Goal: Information Seeking & Learning: Find specific fact

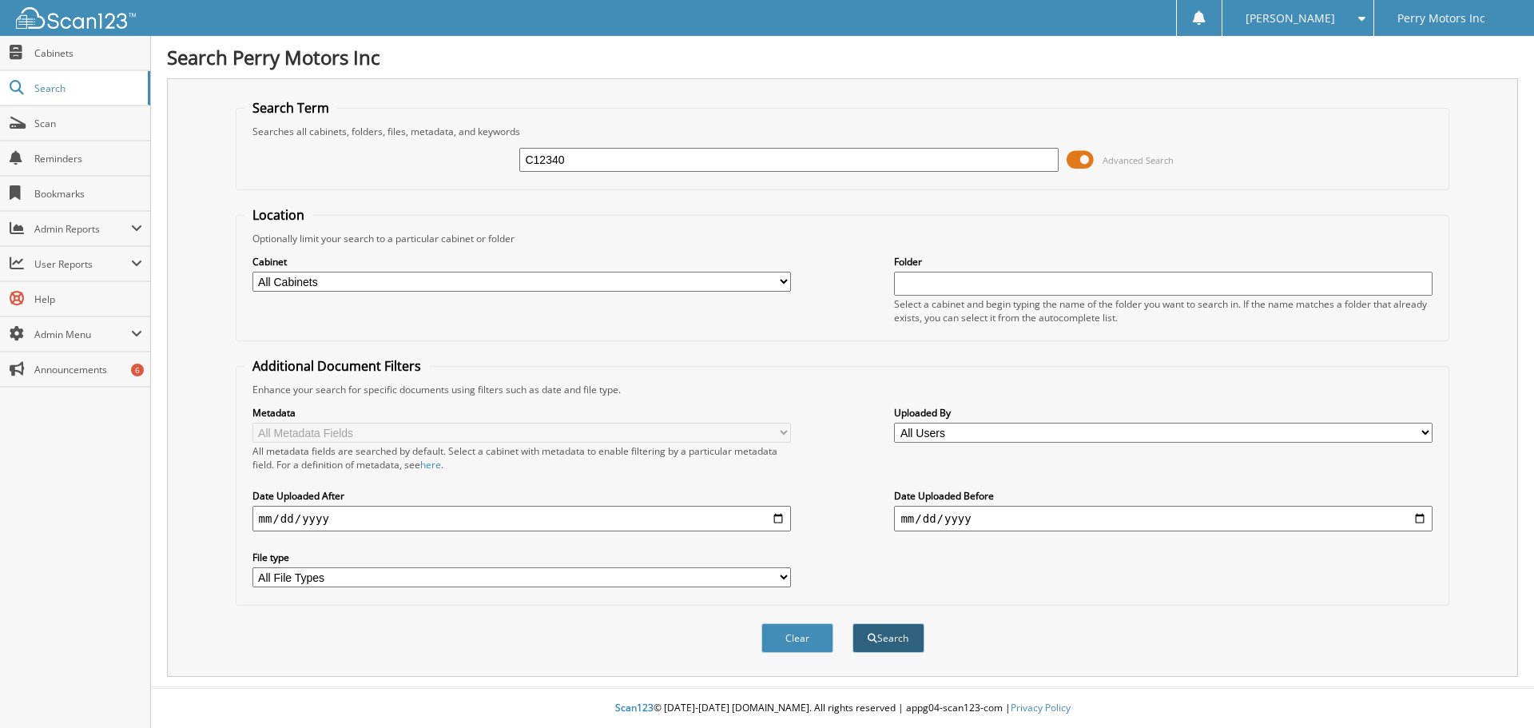
type input "C12340"
click at [886, 635] on button "Search" at bounding box center [888, 638] width 72 height 30
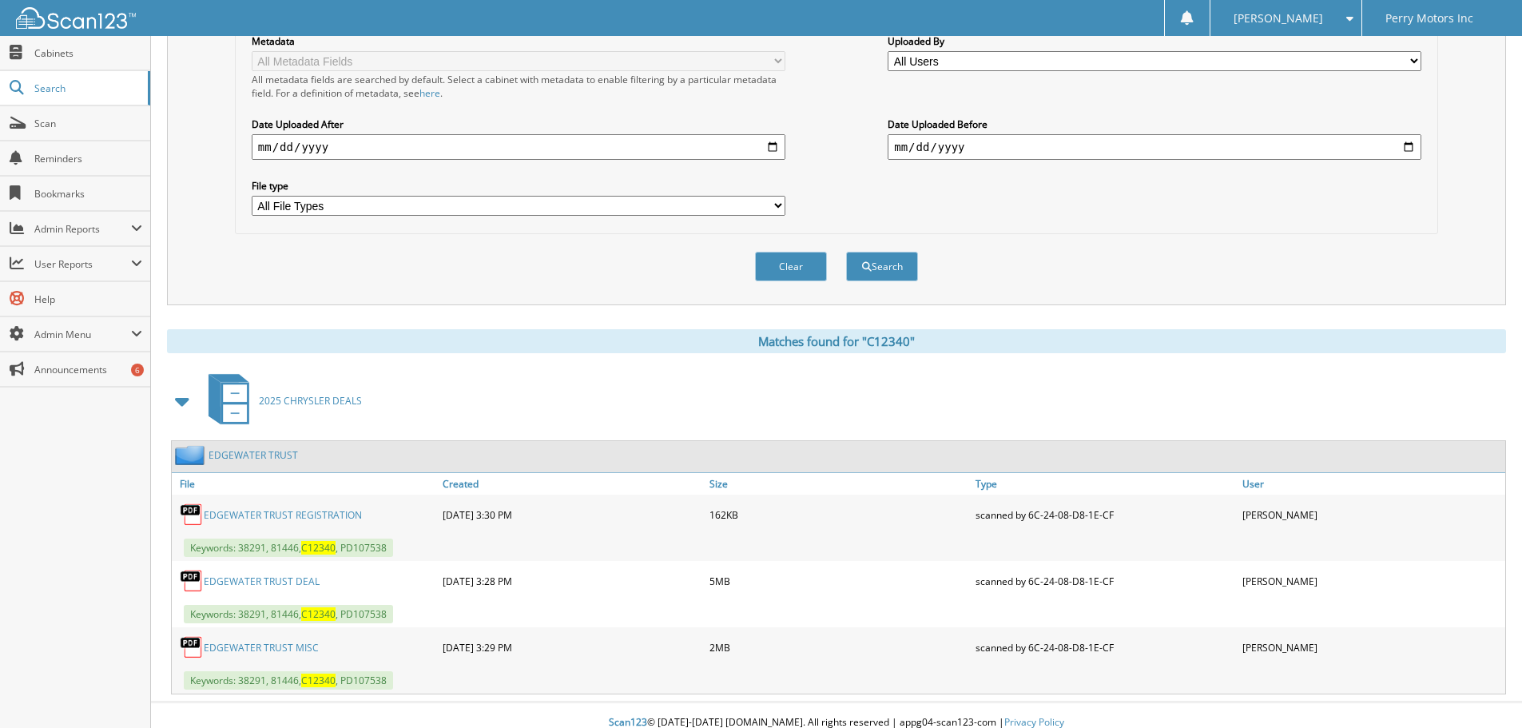
scroll to position [387, 0]
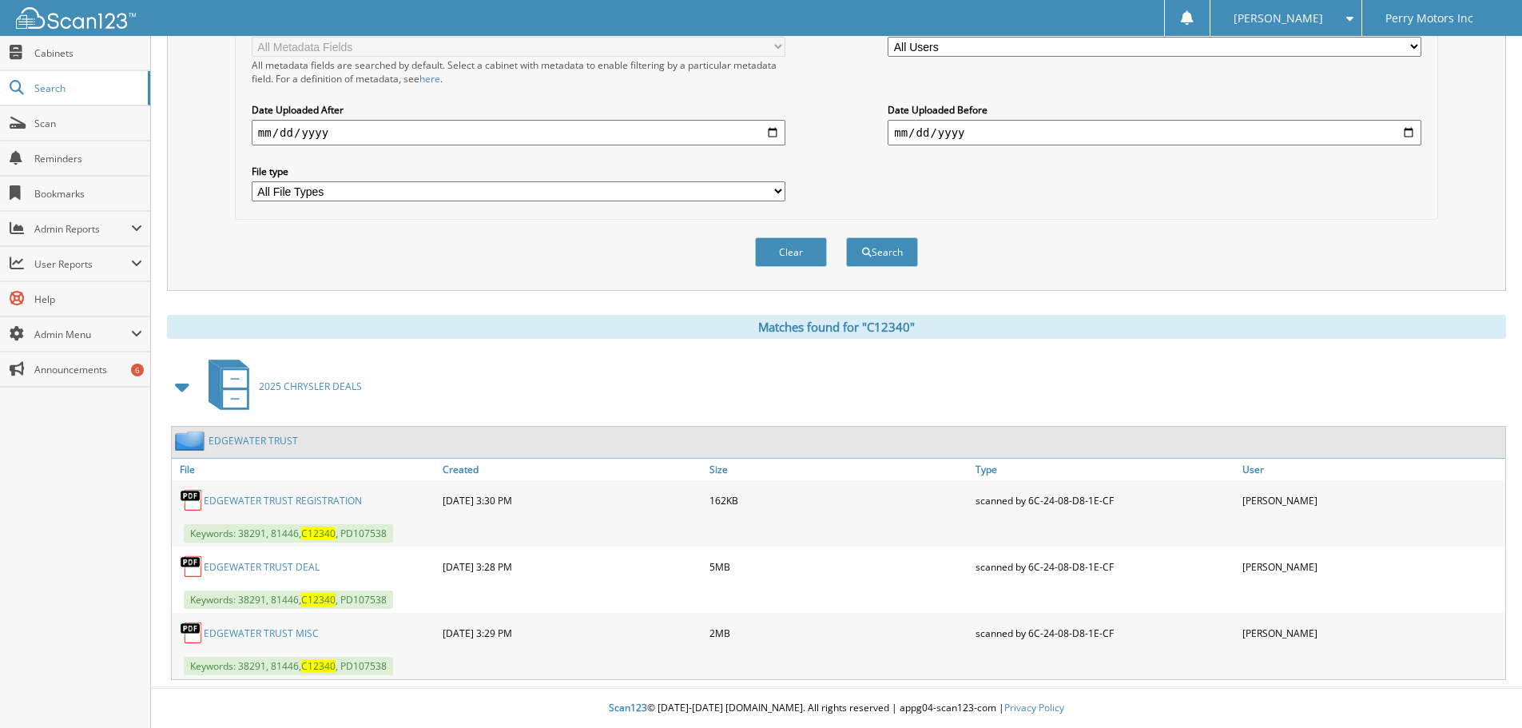
click at [284, 562] on link "EDGEWATER TRUST DEAL" at bounding box center [262, 567] width 116 height 14
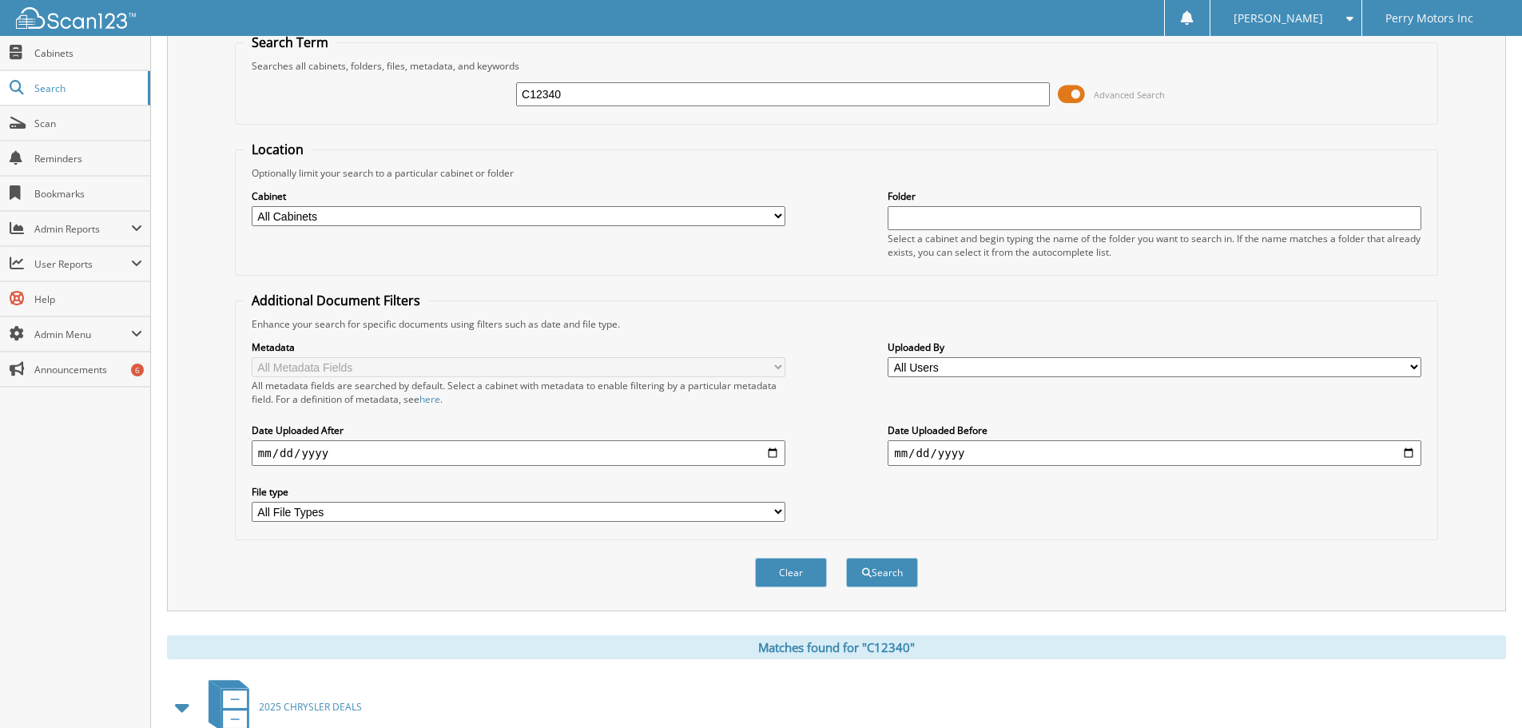
scroll to position [0, 0]
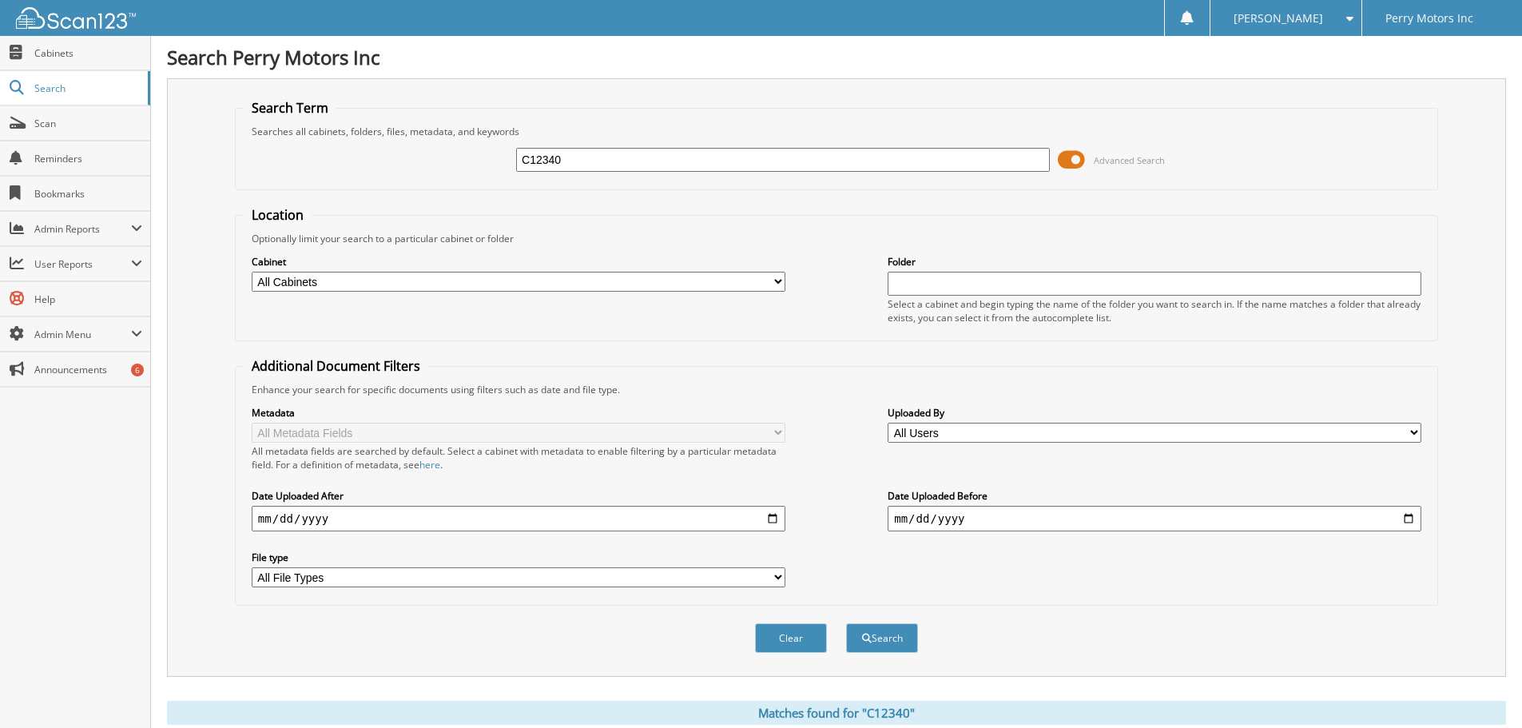
drag, startPoint x: 479, startPoint y: 147, endPoint x: 330, endPoint y: 140, distance: 149.6
click at [455, 149] on div "C12340 Advanced Search" at bounding box center [837, 159] width 1186 height 43
type input "C12345"
click at [879, 630] on button "Search" at bounding box center [882, 638] width 72 height 30
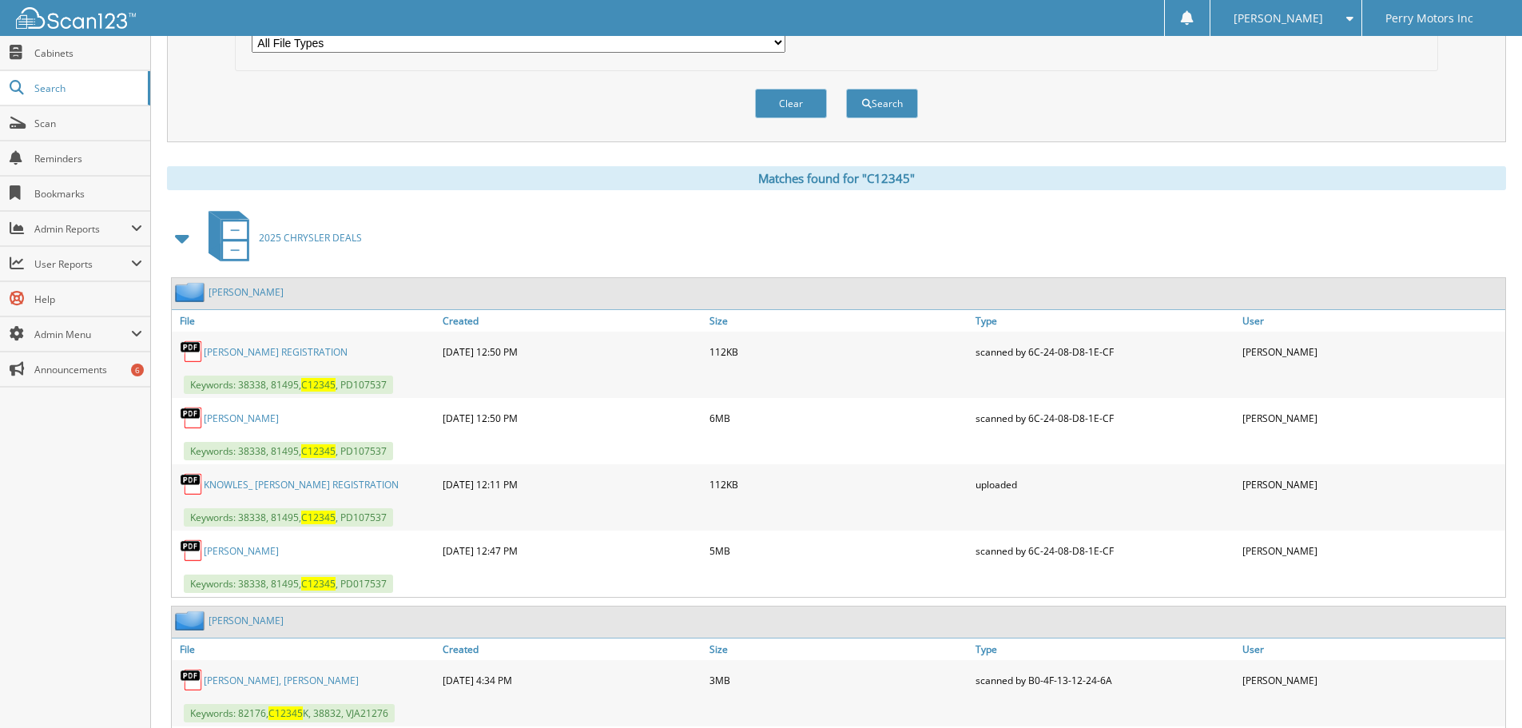
scroll to position [559, 0]
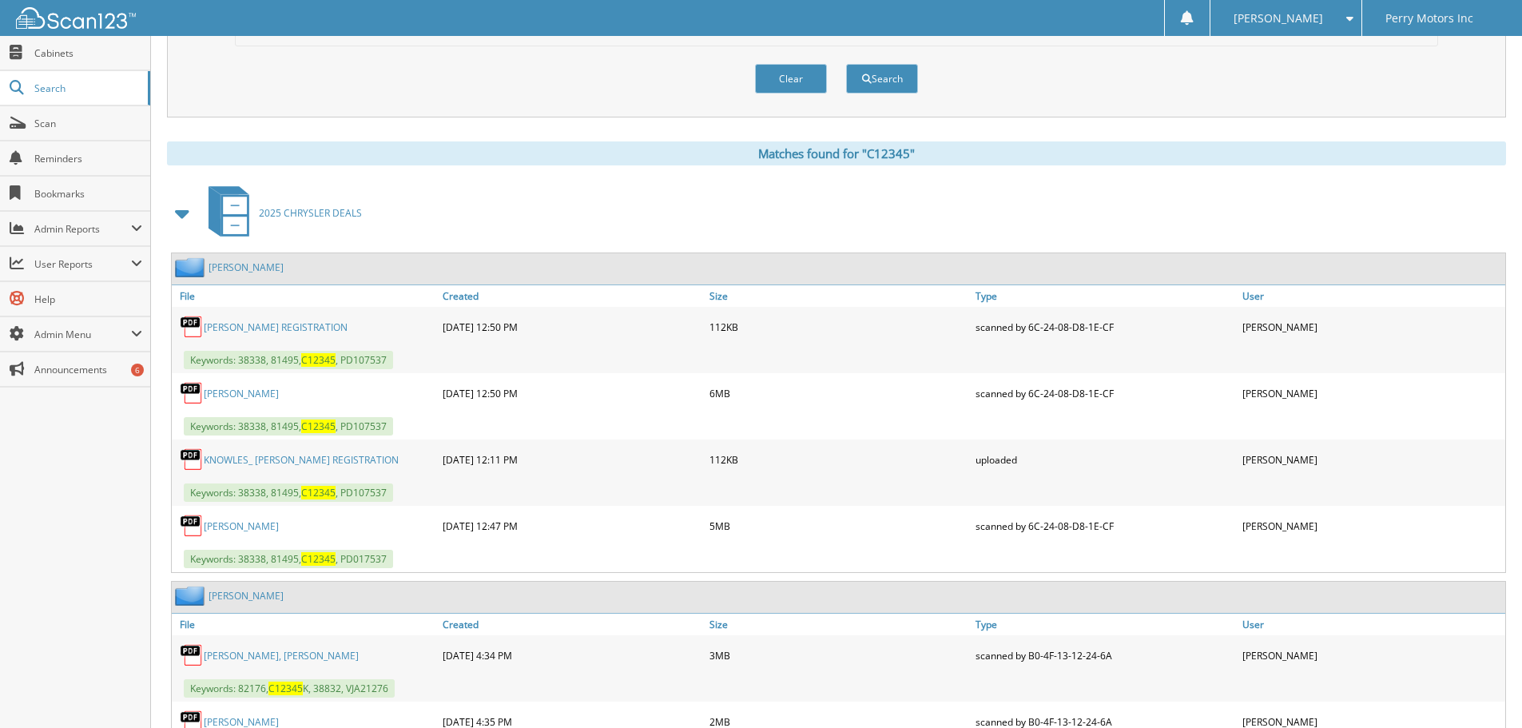
click at [273, 522] on link "KNOWLES, STEPHEN DEAL" at bounding box center [241, 526] width 75 height 14
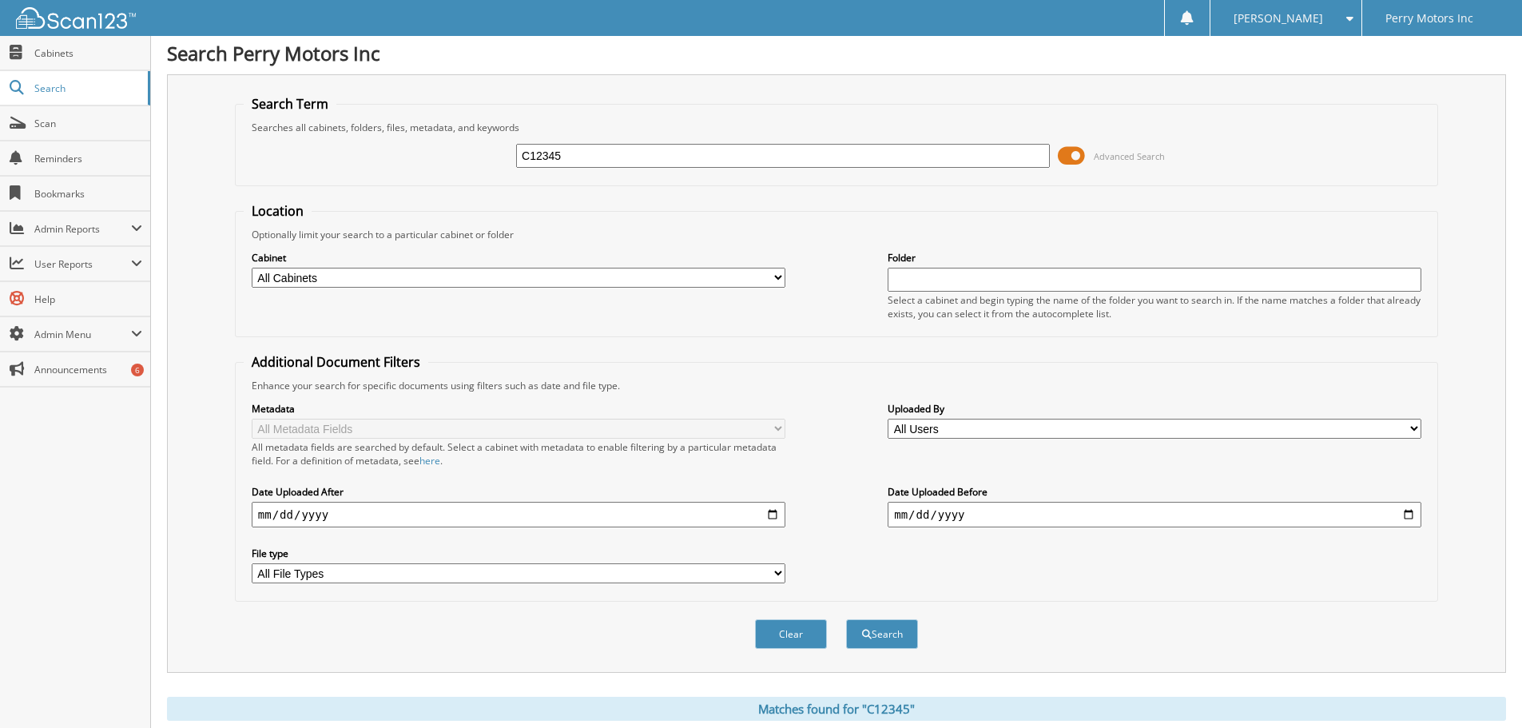
scroll to position [0, 0]
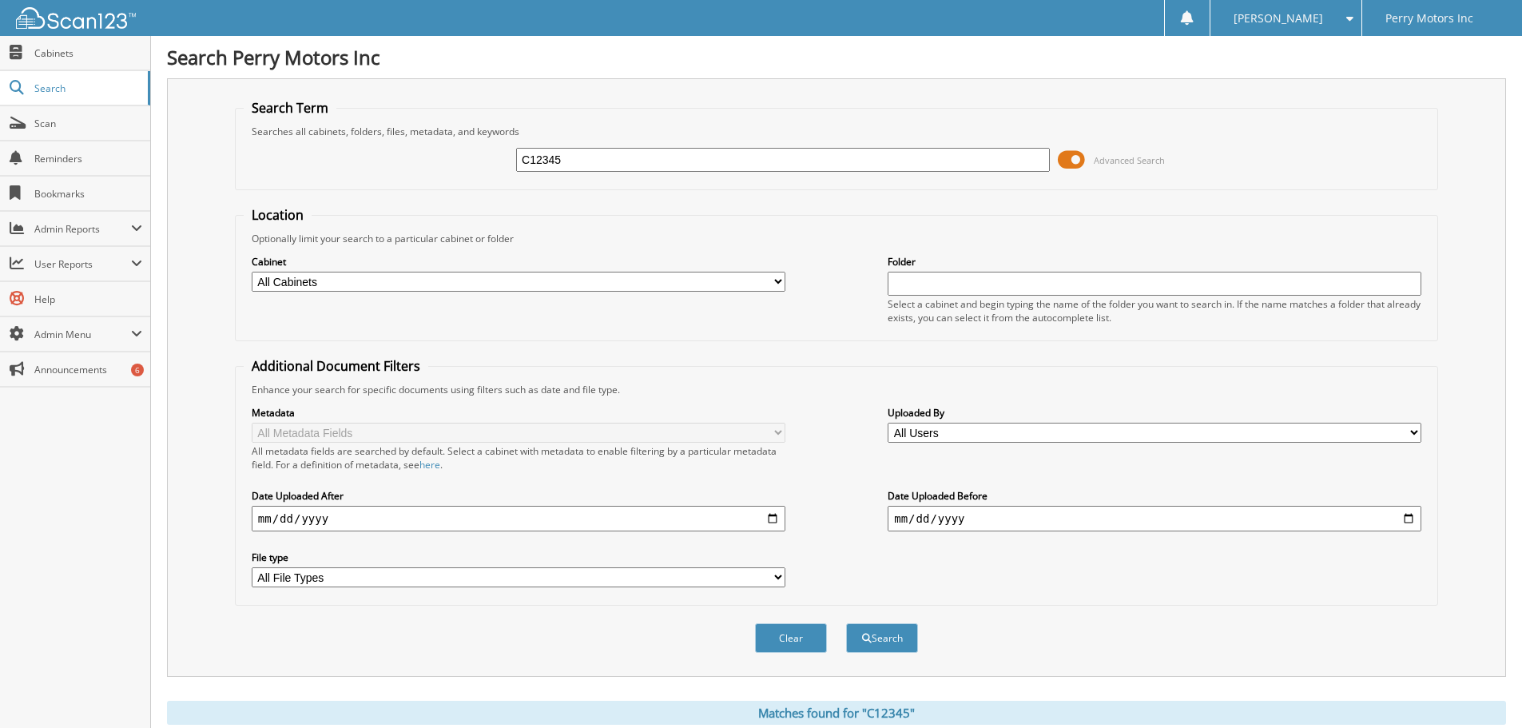
drag, startPoint x: 602, startPoint y: 161, endPoint x: 455, endPoint y: 164, distance: 147.8
click at [455, 164] on div "C12345 Advanced Search" at bounding box center [837, 159] width 1186 height 43
type input "C12871"
click at [884, 631] on button "Search" at bounding box center [882, 638] width 72 height 30
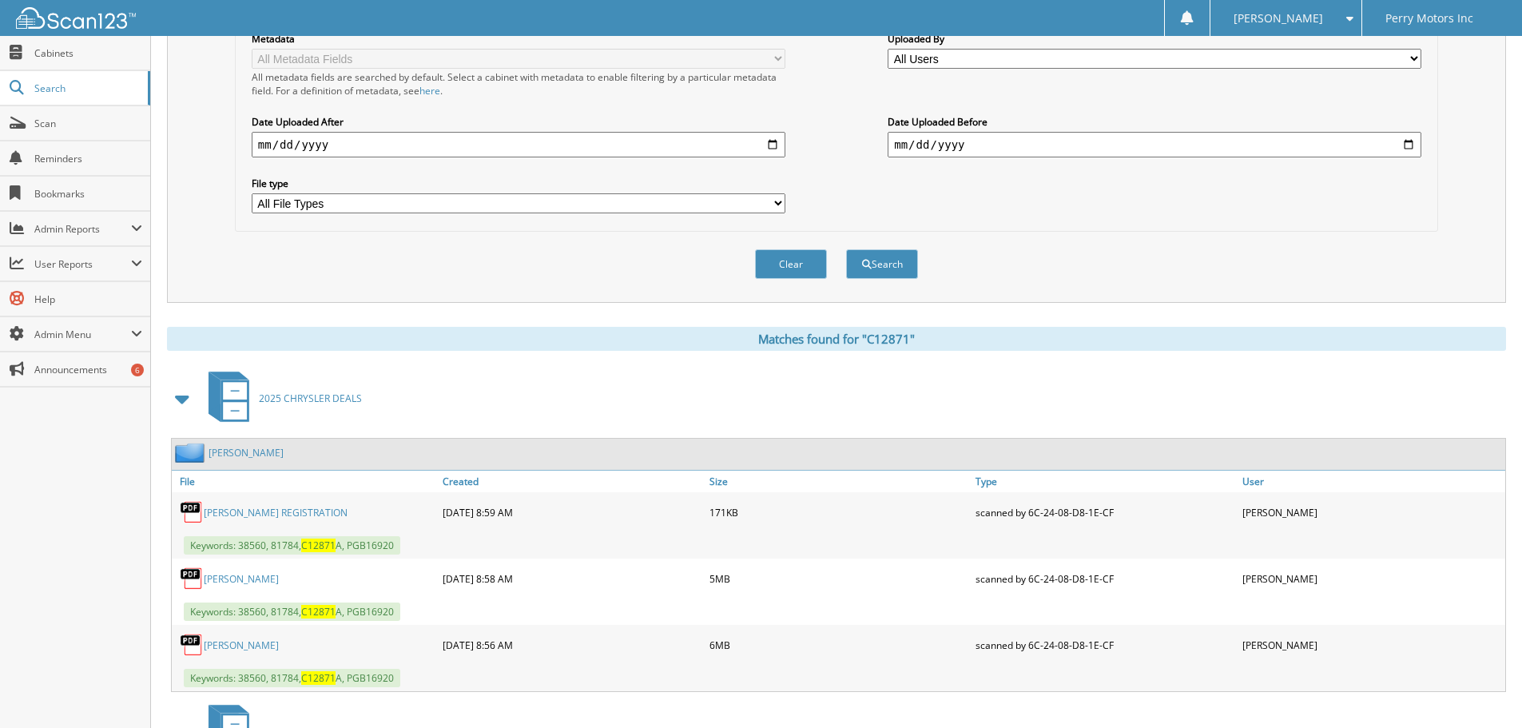
scroll to position [479, 0]
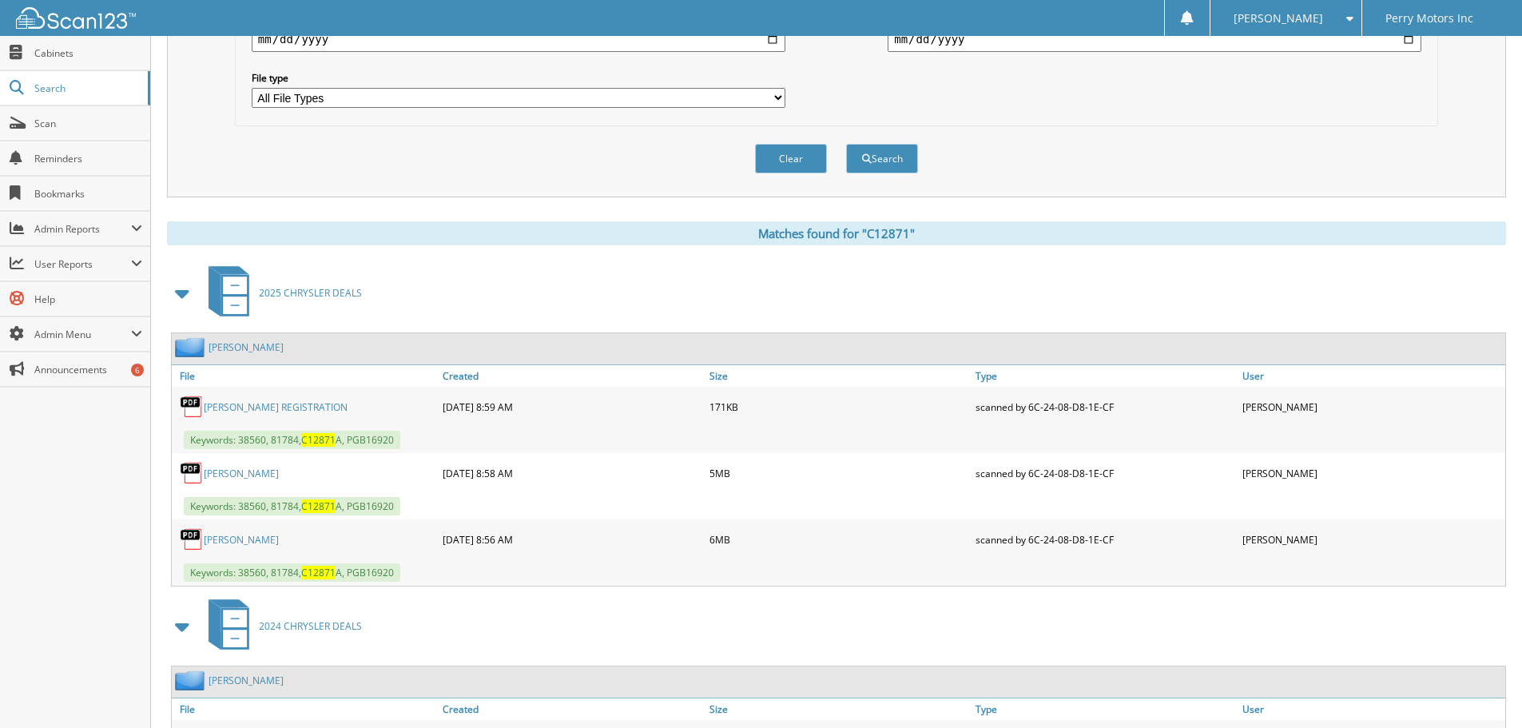
click at [270, 539] on link "METZLER, MELANIE DEAL" at bounding box center [241, 540] width 75 height 14
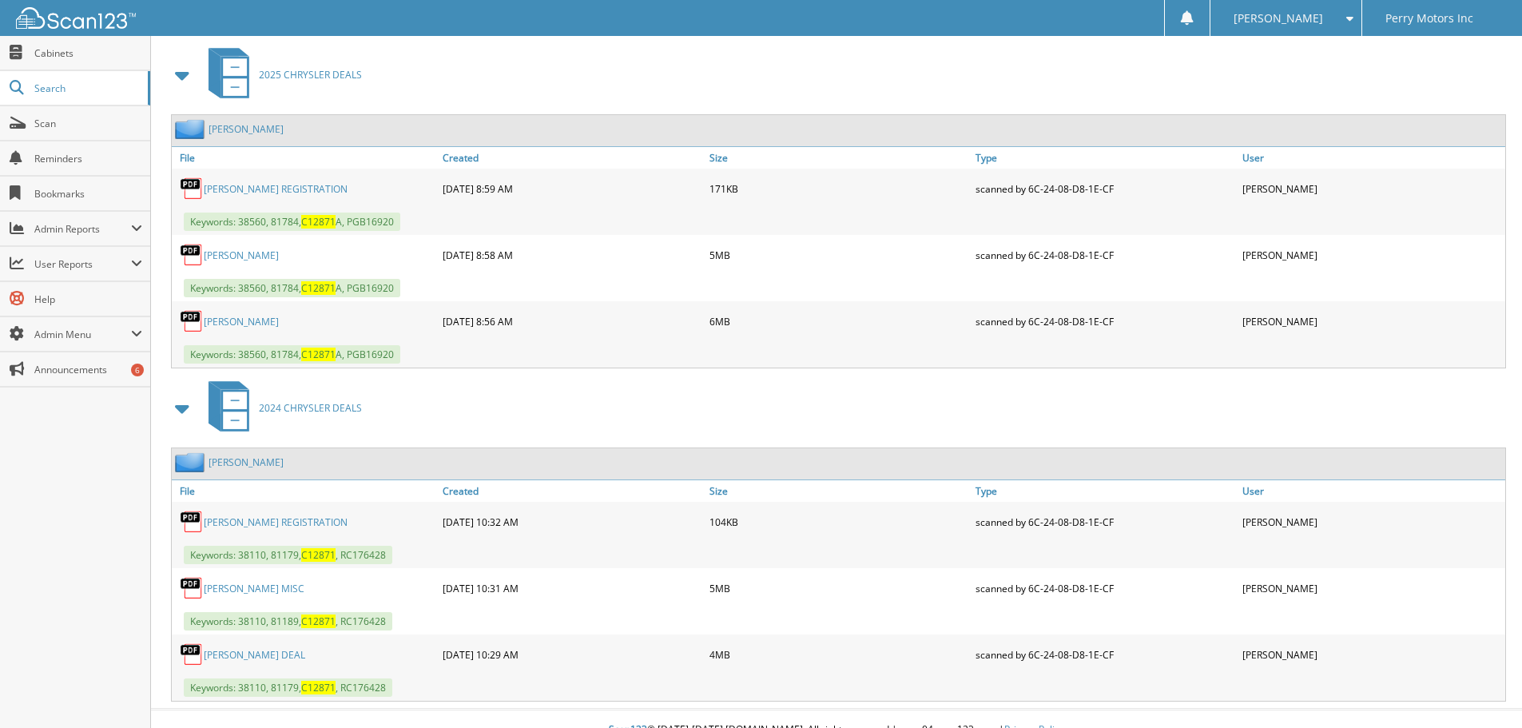
scroll to position [719, 0]
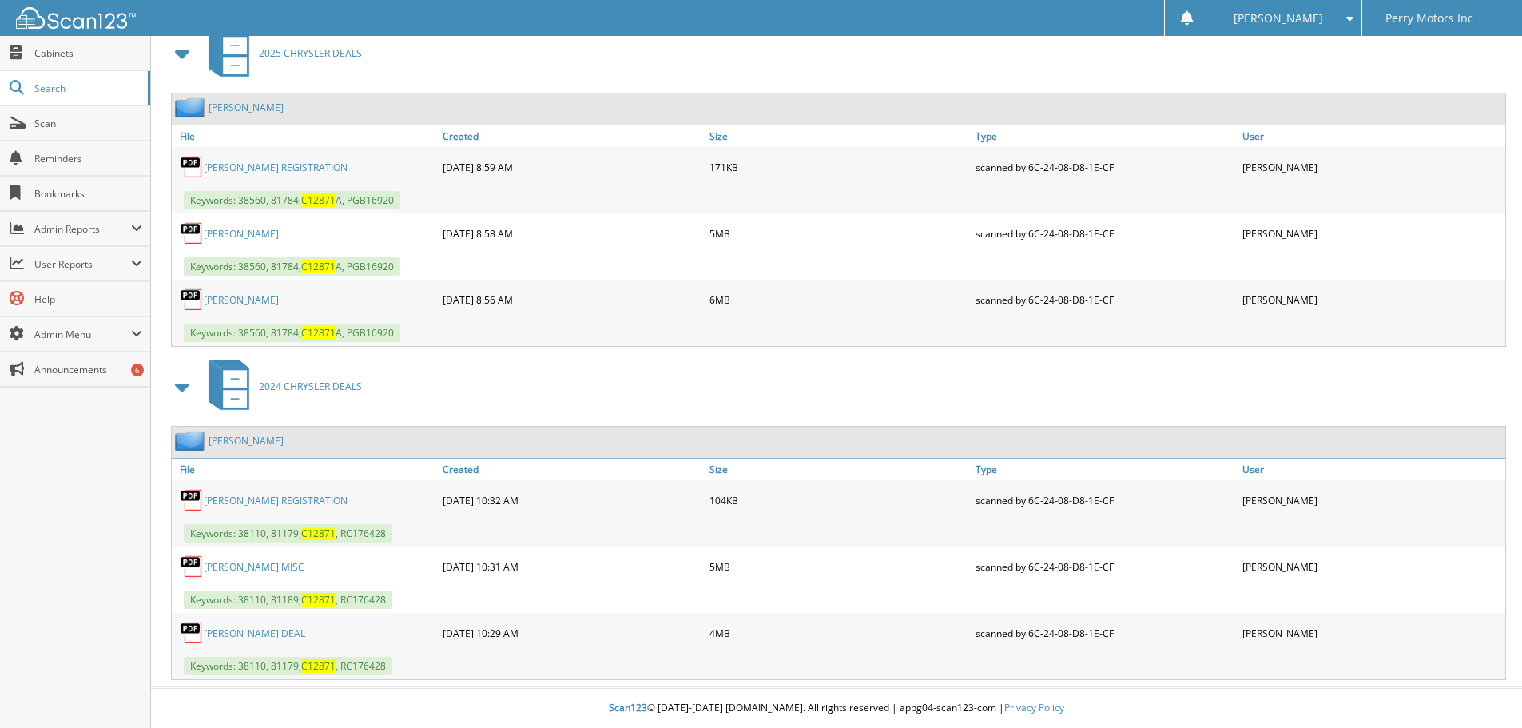
click at [256, 631] on link "BRILEY, DALFORD DEAL" at bounding box center [254, 633] width 101 height 14
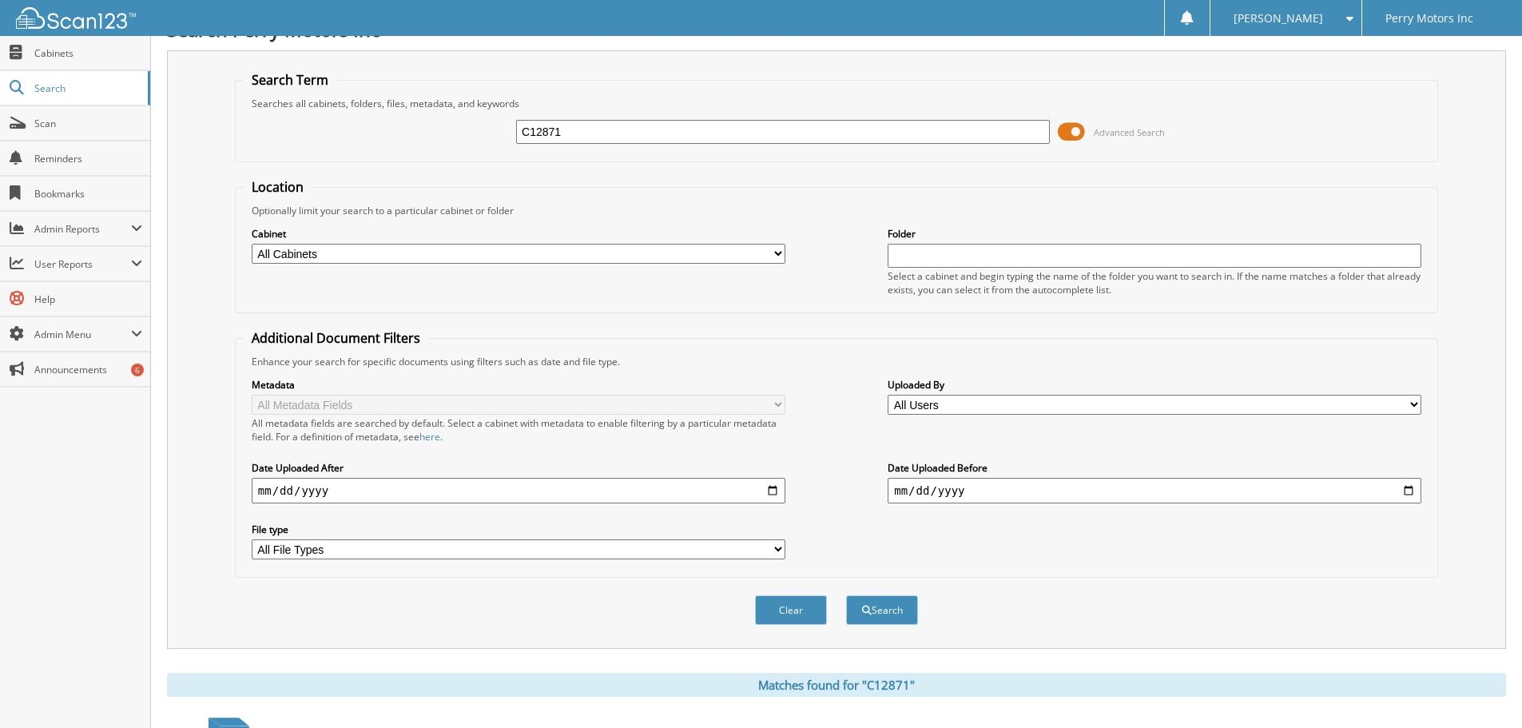
scroll to position [0, 0]
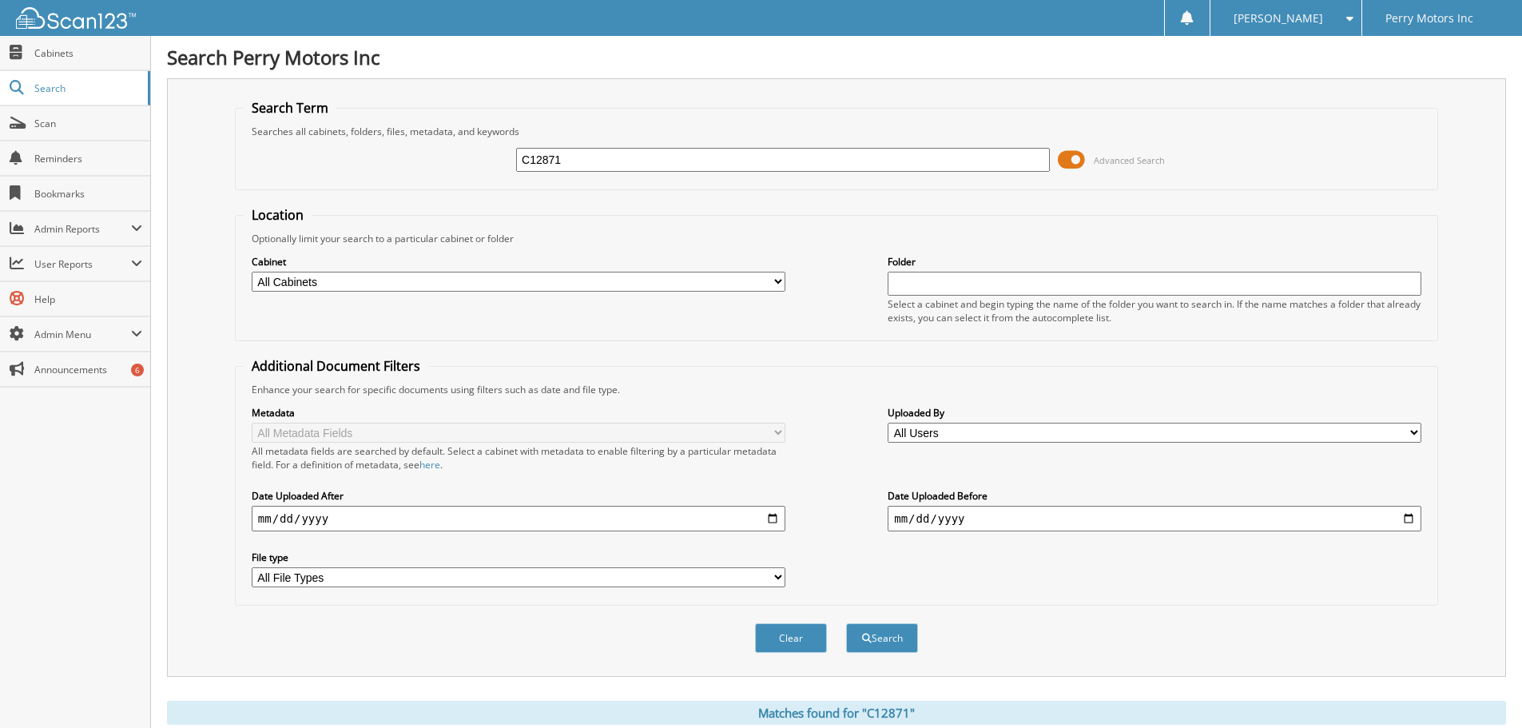
drag, startPoint x: 598, startPoint y: 161, endPoint x: 395, endPoint y: 141, distance: 203.1
click at [512, 153] on div "C12871 Advanced Search" at bounding box center [837, 159] width 1186 height 43
type input "C12544"
click at [896, 638] on button "Search" at bounding box center [882, 638] width 72 height 30
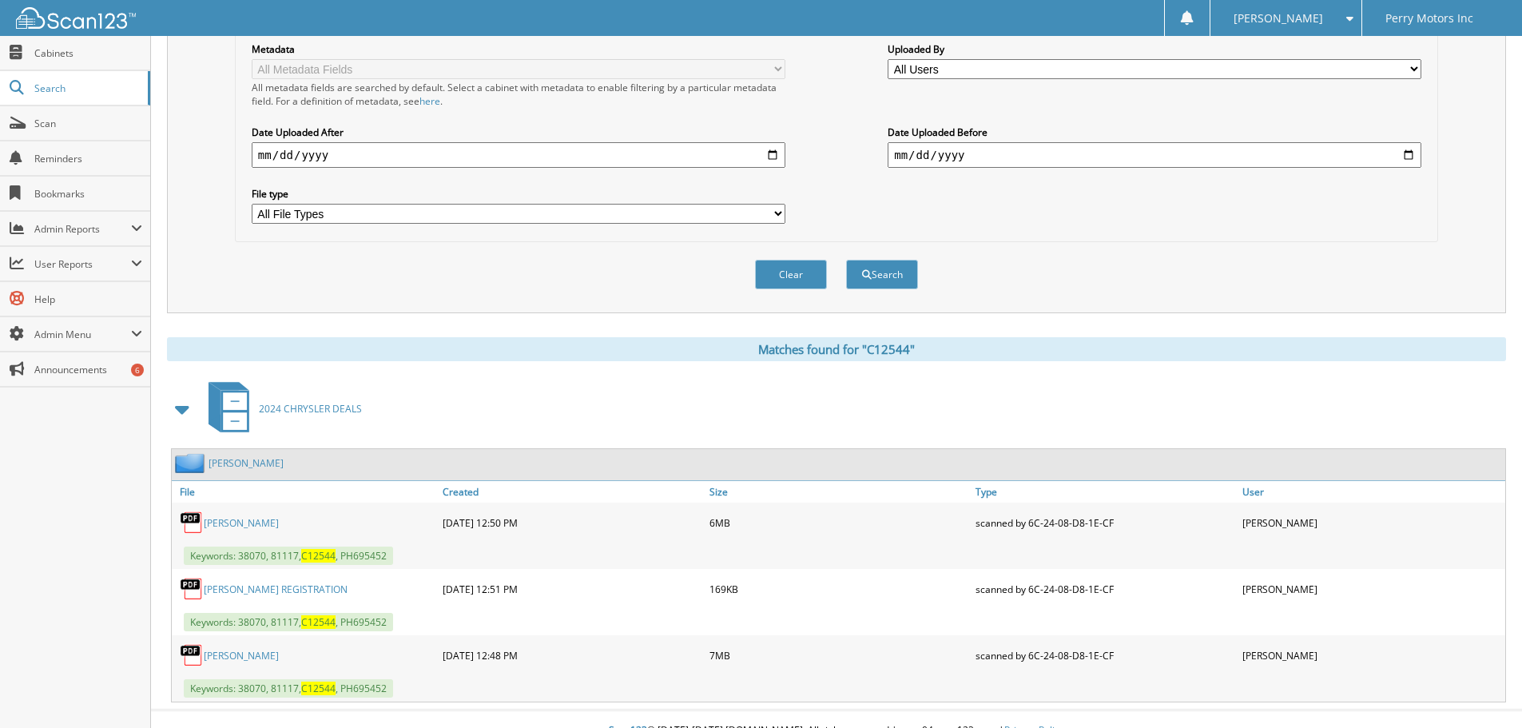
scroll to position [387, 0]
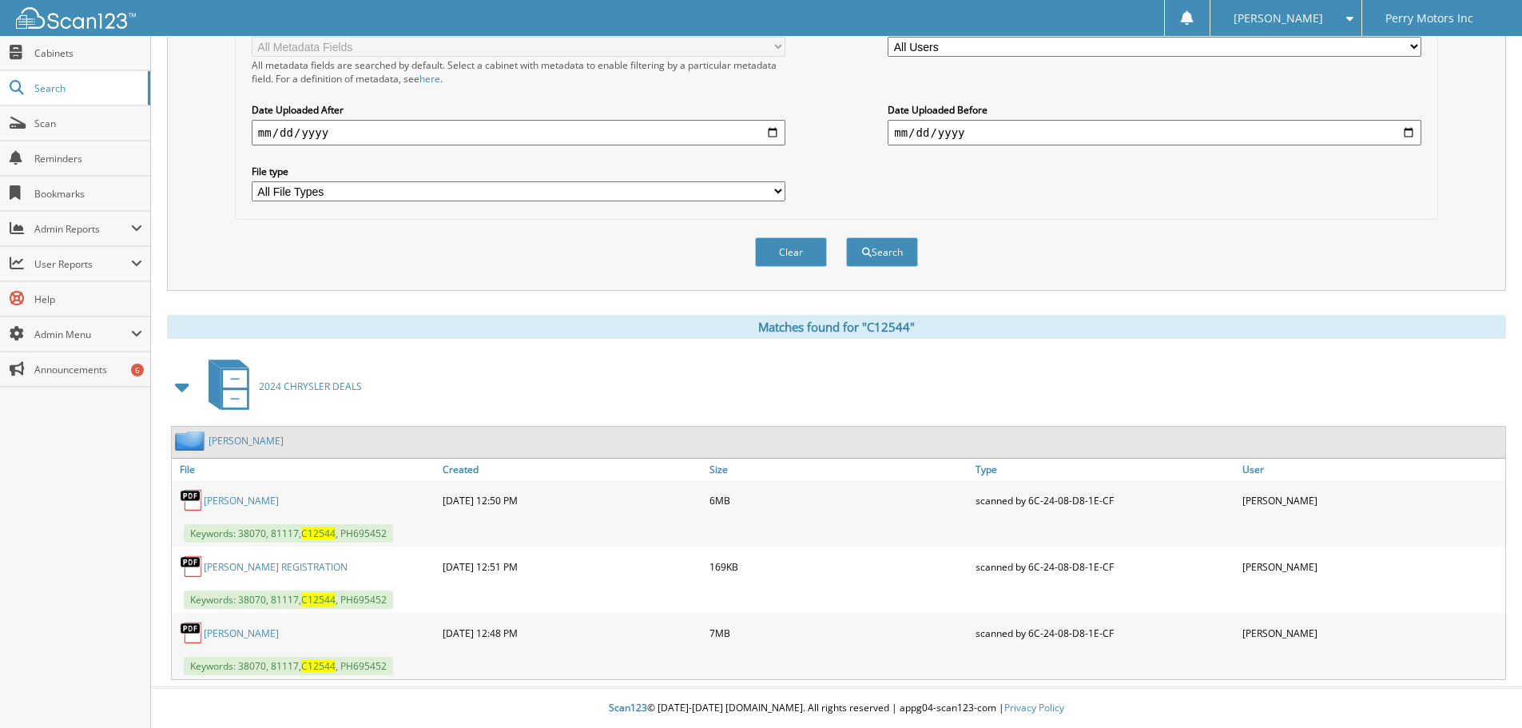
click at [279, 630] on link "WOODLEY, BRANDON DEAL" at bounding box center [241, 633] width 75 height 14
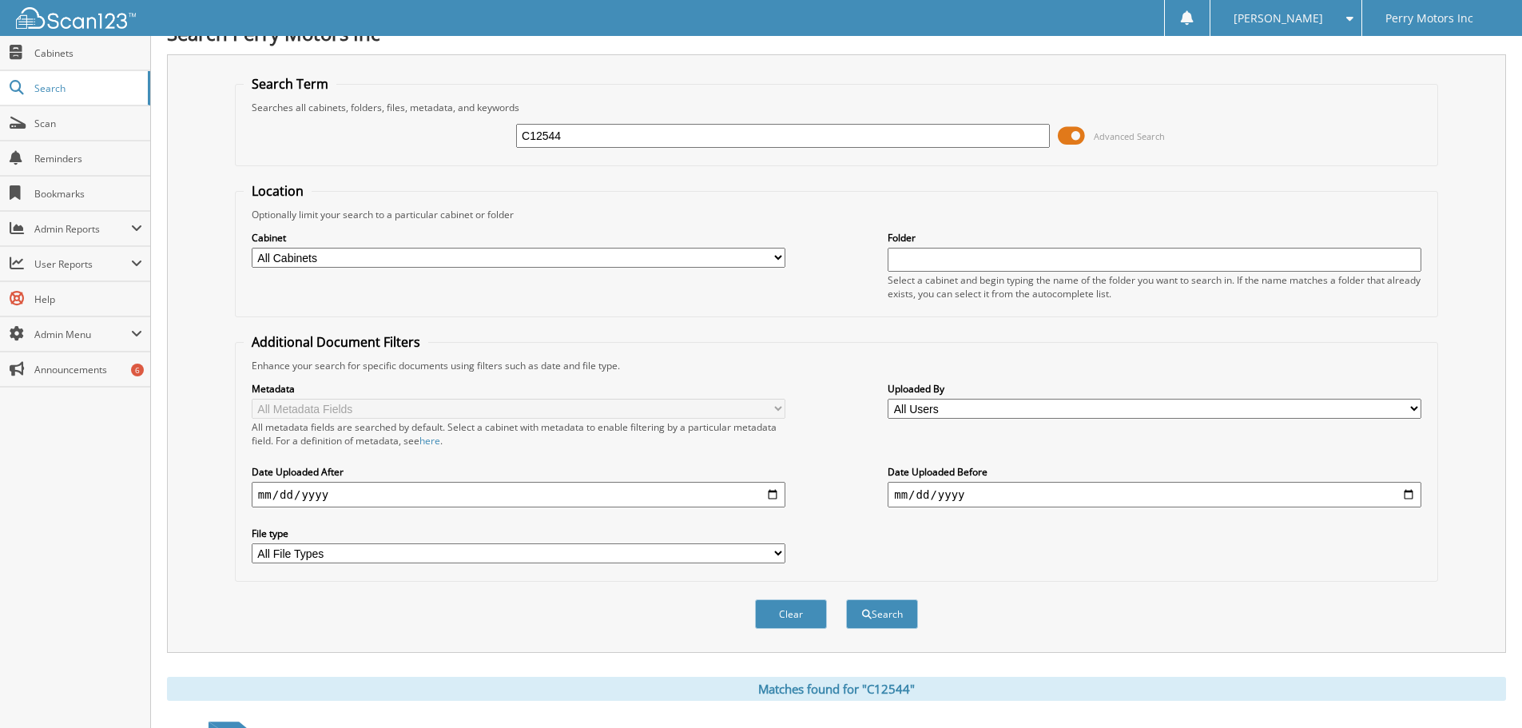
scroll to position [0, 0]
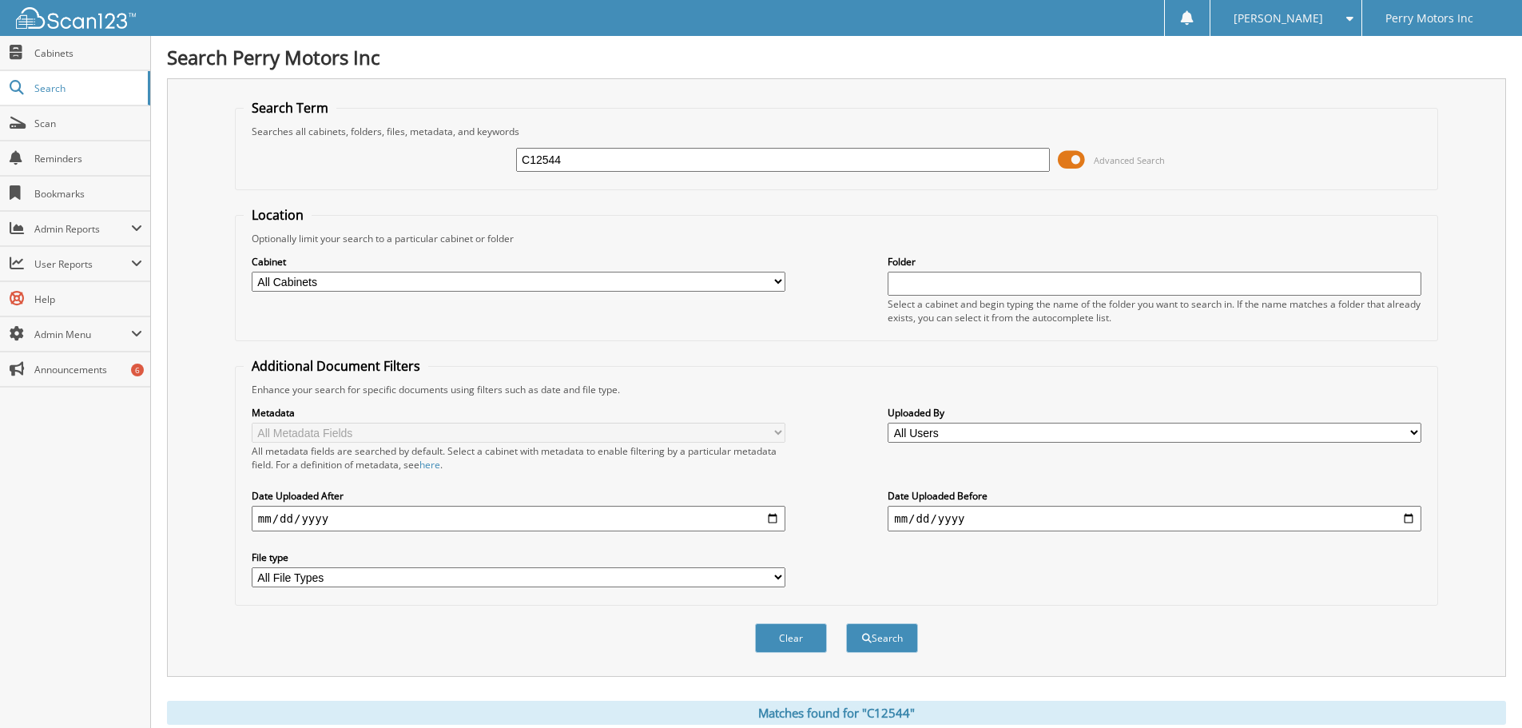
drag, startPoint x: 586, startPoint y: 157, endPoint x: 435, endPoint y: 153, distance: 150.2
click at [449, 153] on div "C12544 Advanced Search" at bounding box center [837, 159] width 1186 height 43
type input "C12352"
click at [893, 638] on button "Search" at bounding box center [882, 638] width 72 height 30
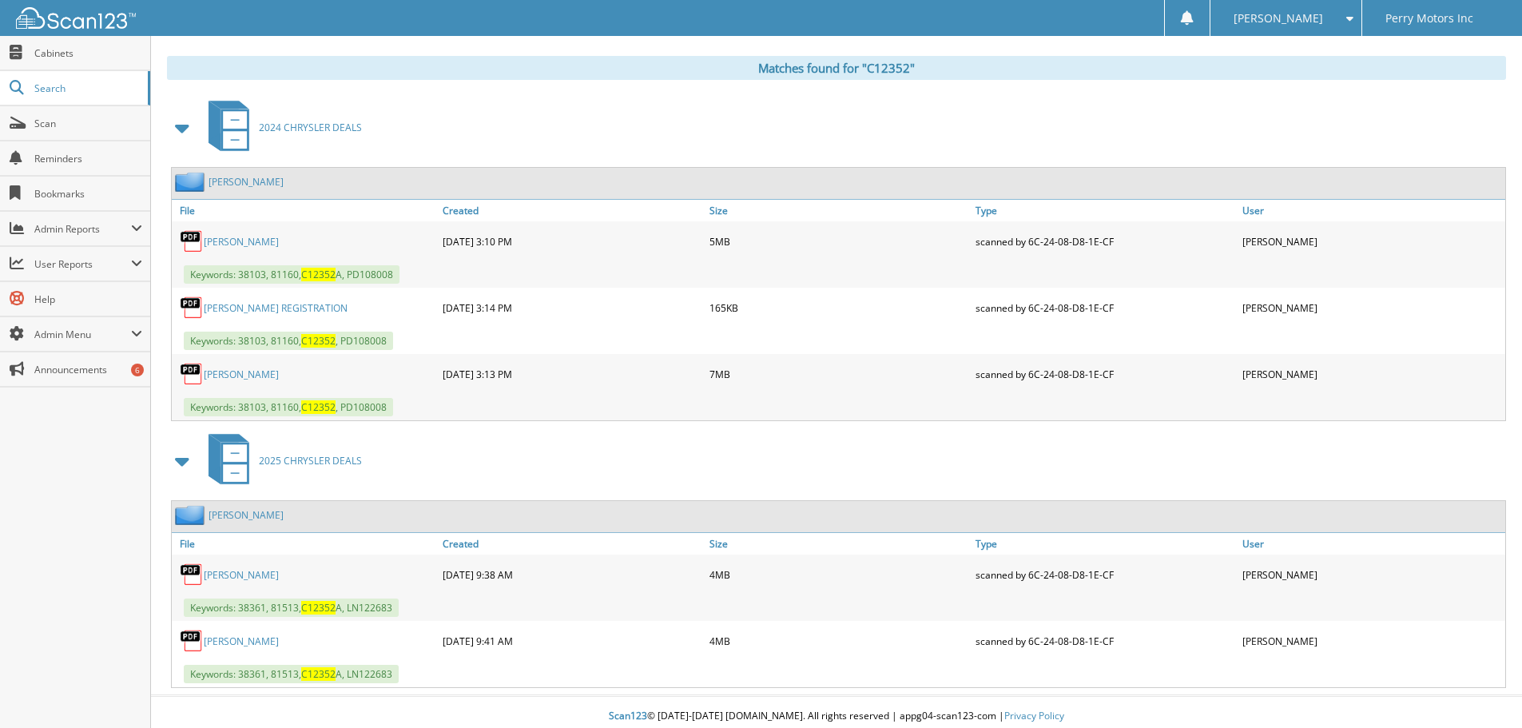
scroll to position [654, 0]
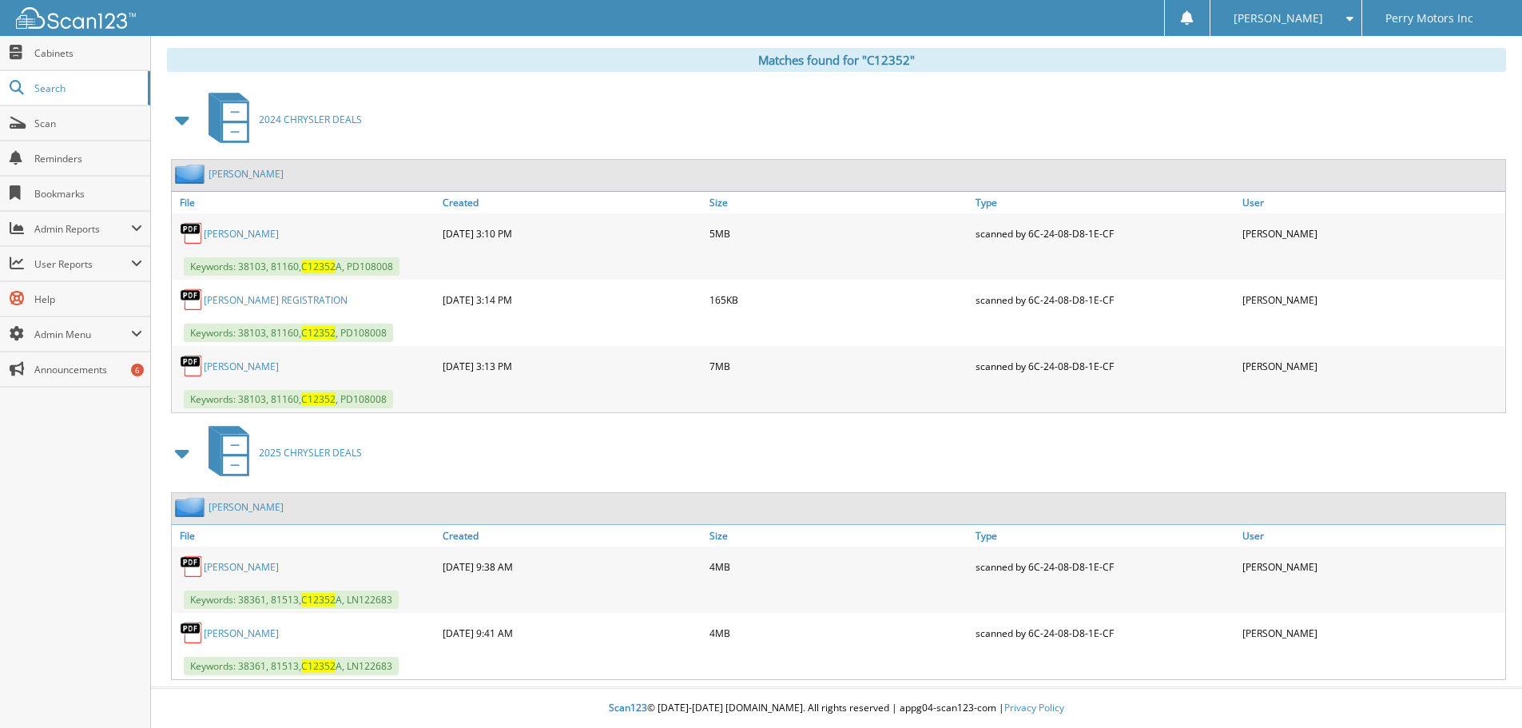
click at [257, 232] on link "BYRNE, DEBORAH DEAL" at bounding box center [241, 234] width 75 height 14
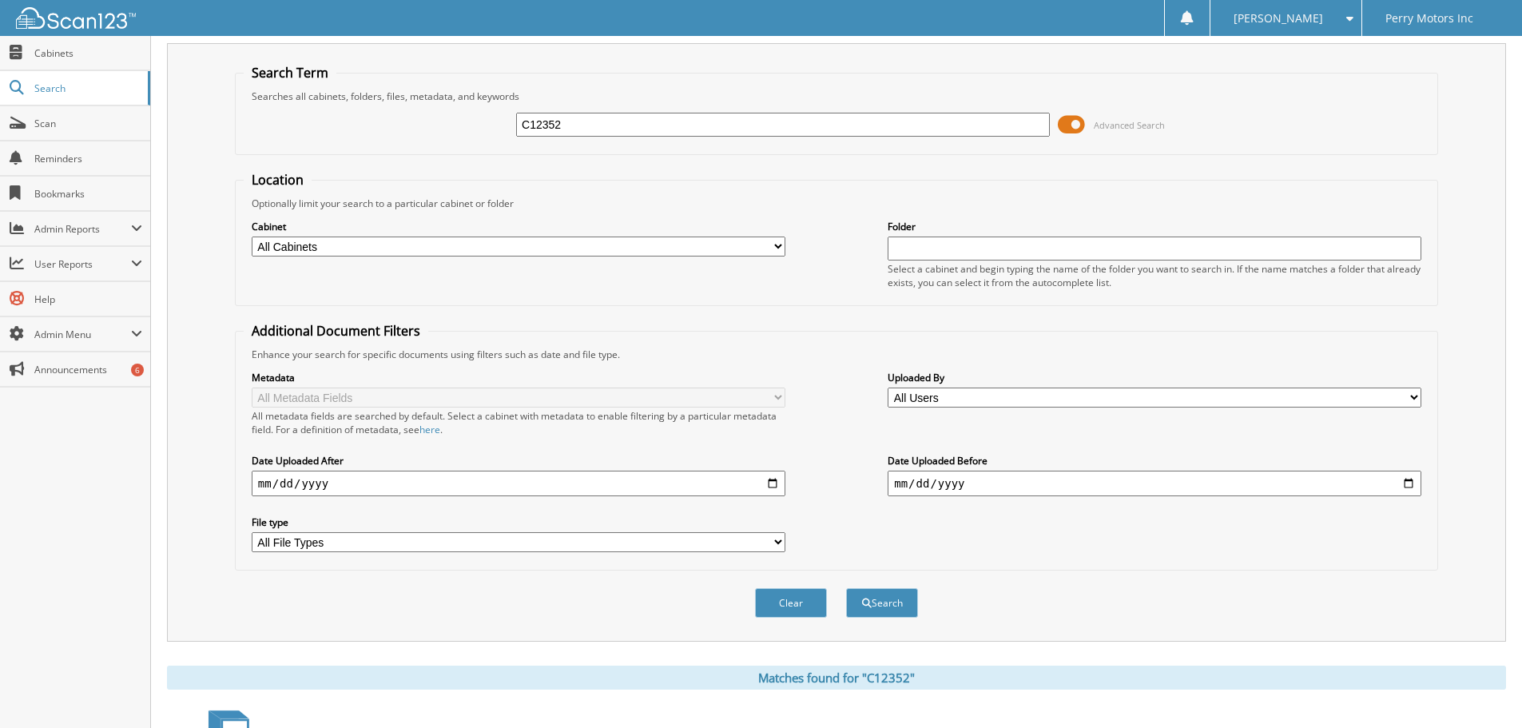
scroll to position [0, 0]
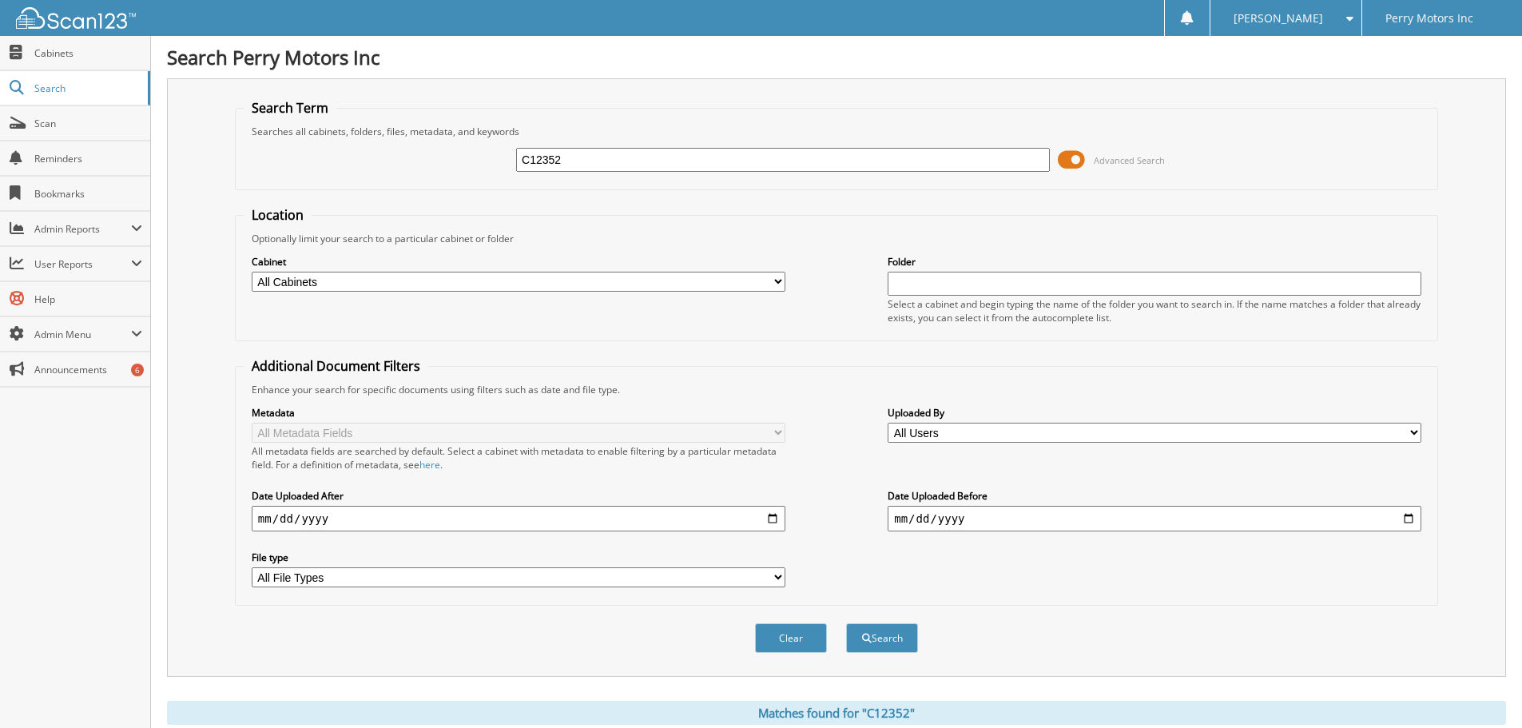
drag, startPoint x: 543, startPoint y: 156, endPoint x: 610, endPoint y: 153, distance: 66.4
click at [610, 157] on input "C12352" at bounding box center [783, 160] width 534 height 24
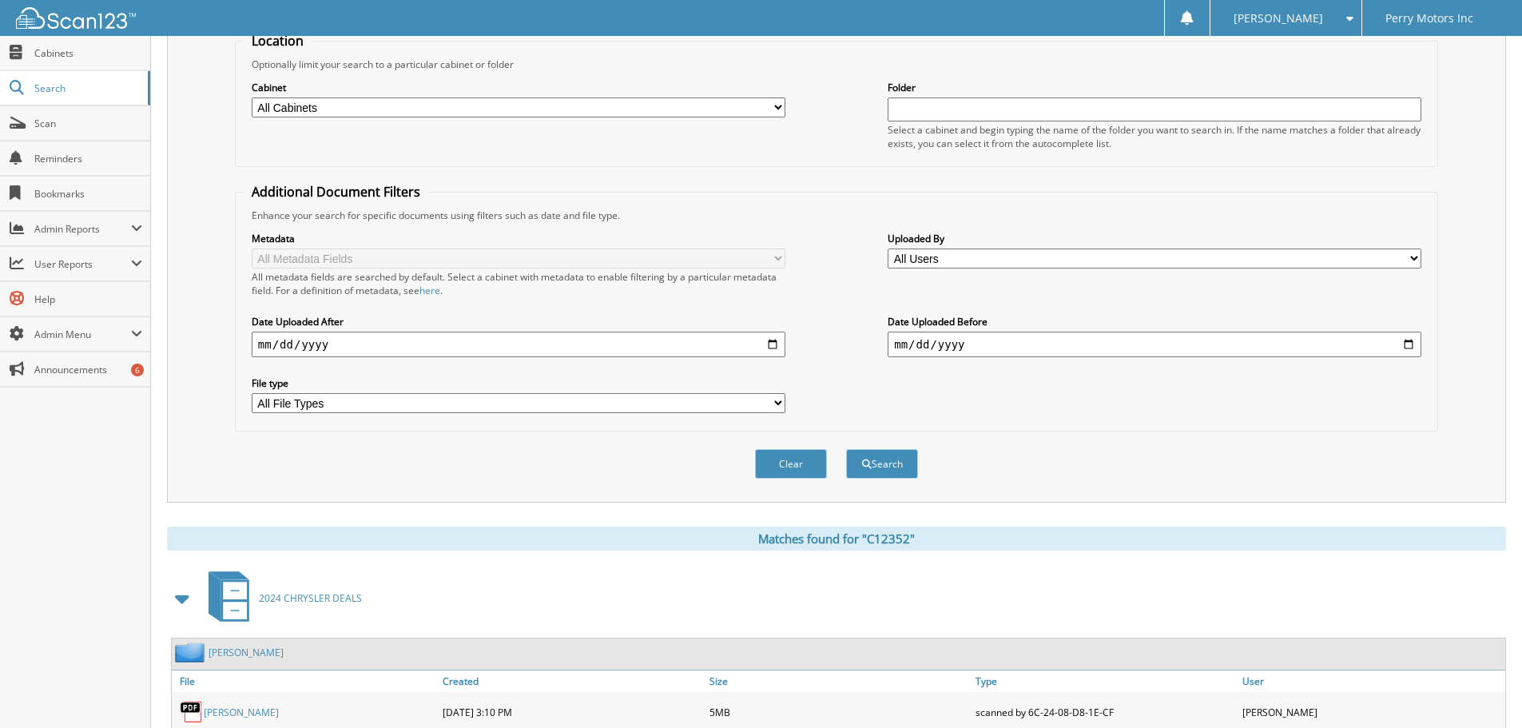
scroll to position [320, 0]
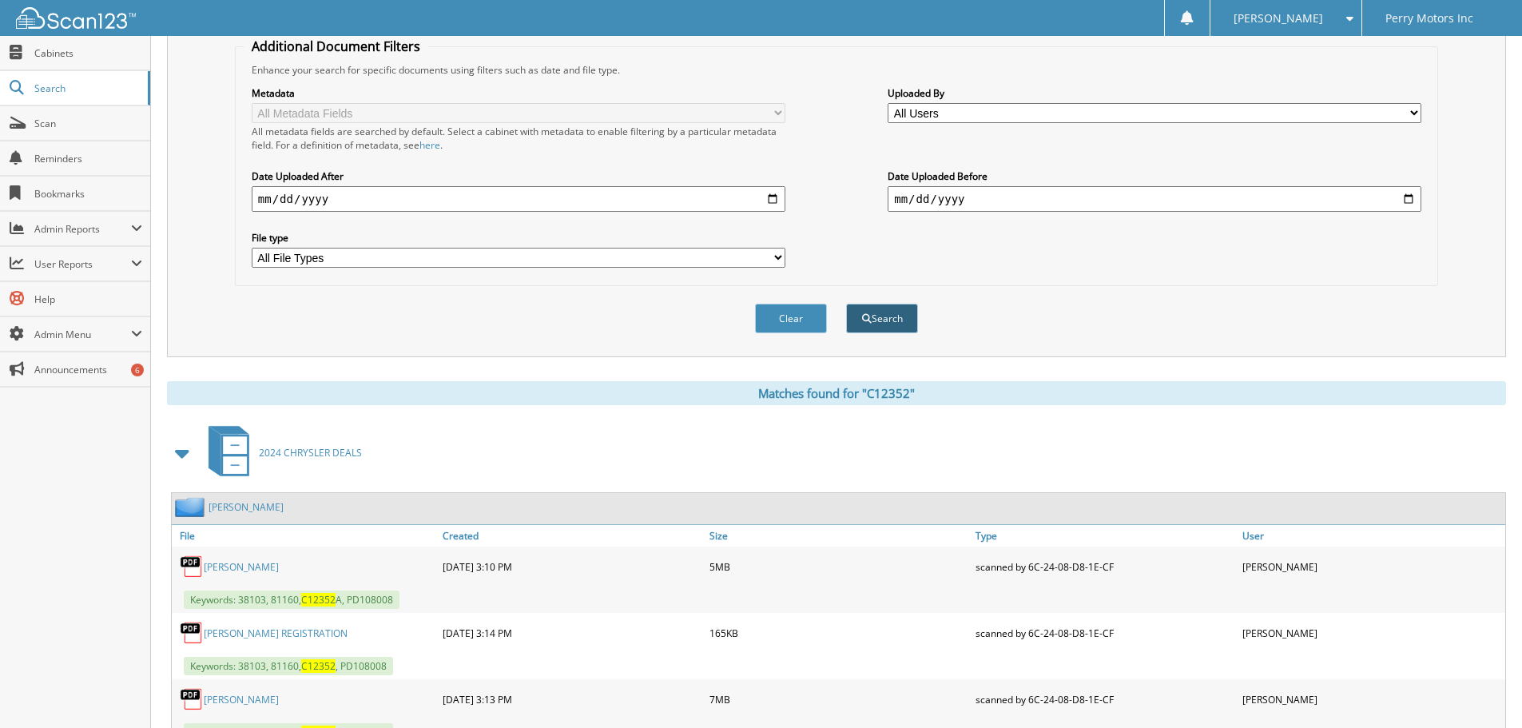
type input "C12826"
click at [888, 316] on button "Search" at bounding box center [882, 319] width 72 height 30
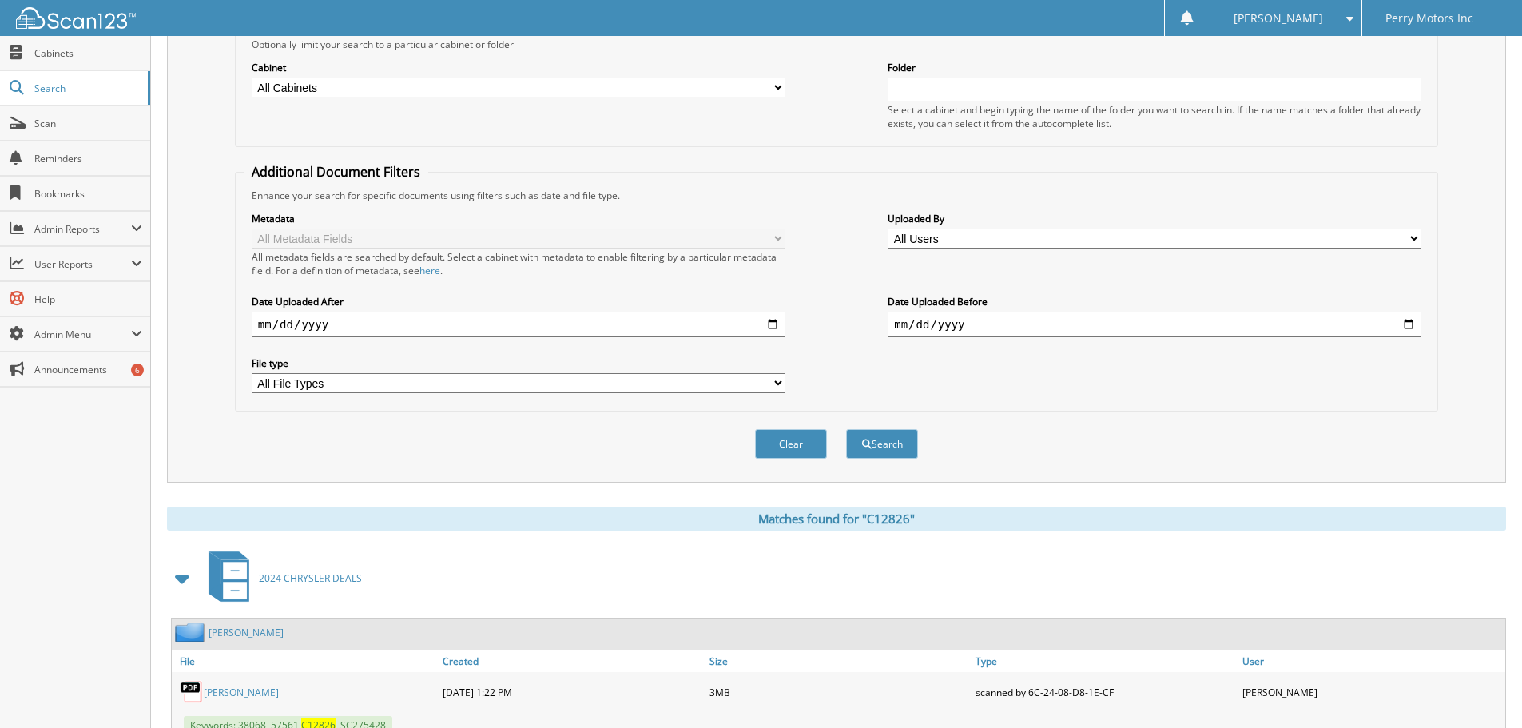
scroll to position [387, 0]
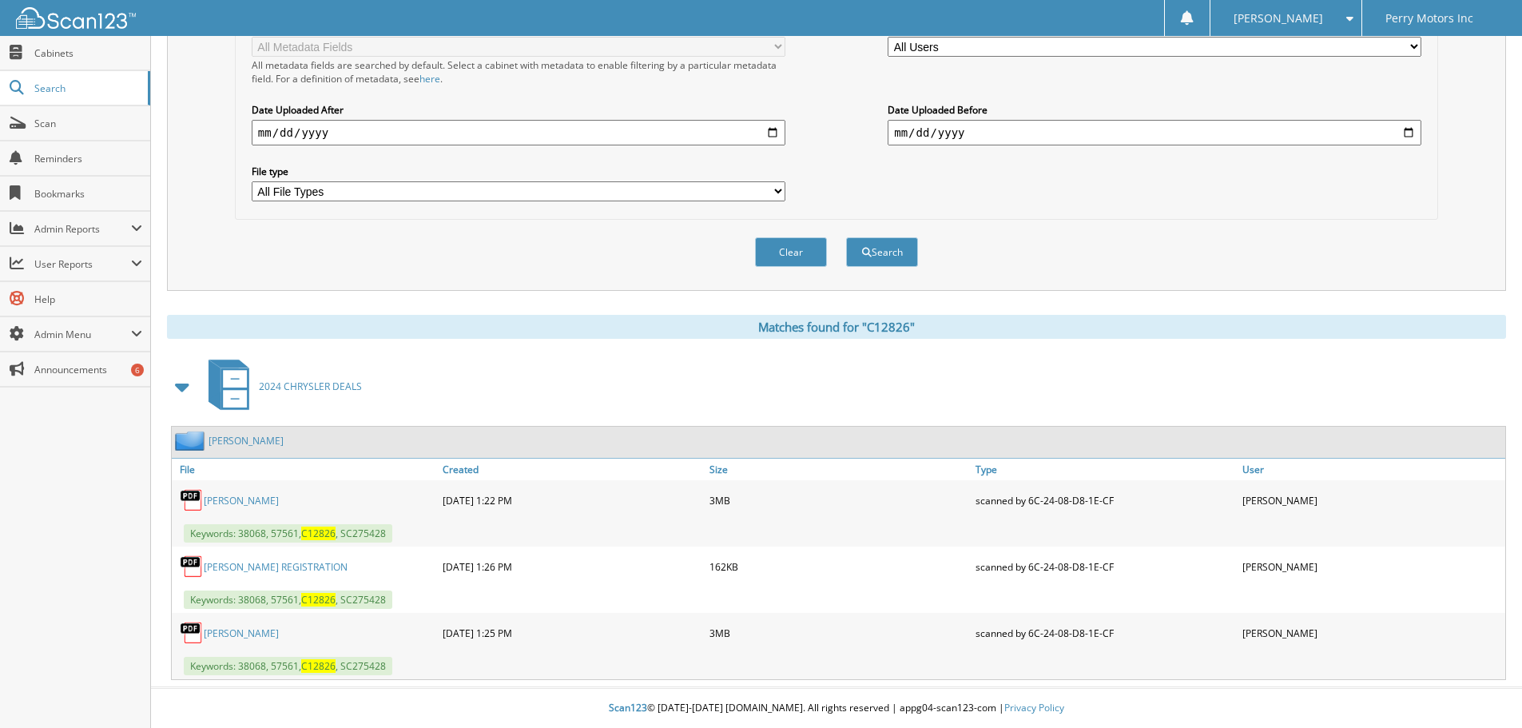
click at [279, 500] on link "KESLER, STEVEN DEAL" at bounding box center [241, 501] width 75 height 14
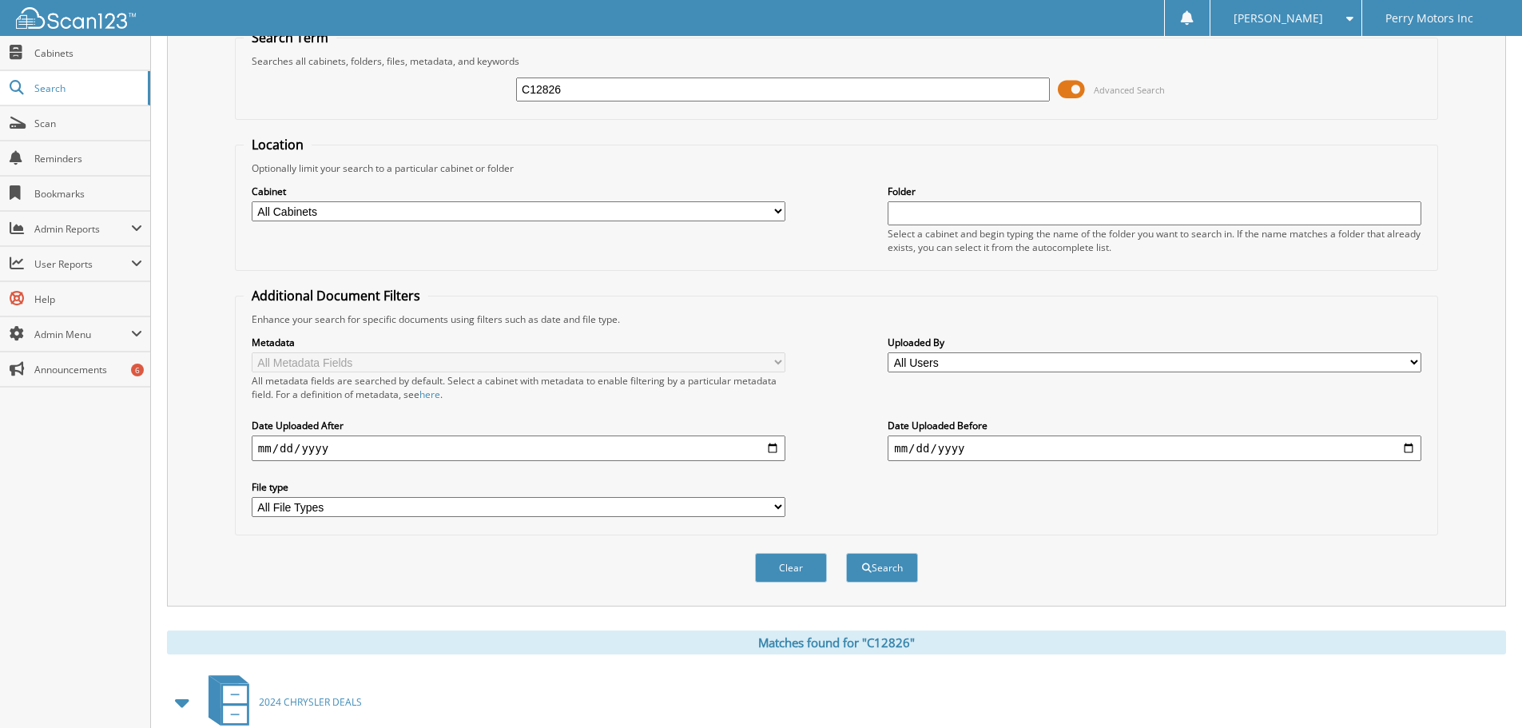
scroll to position [0, 0]
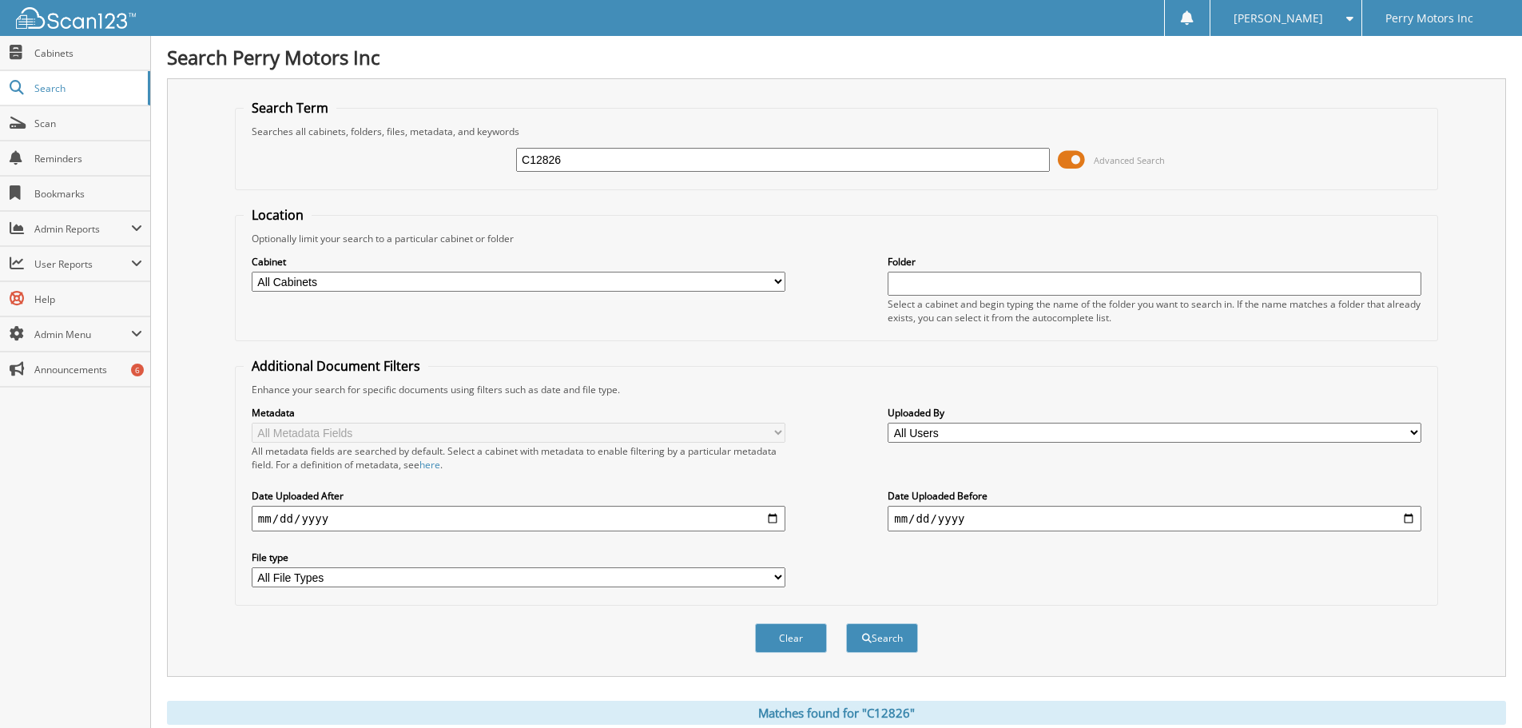
drag, startPoint x: 553, startPoint y: 158, endPoint x: 574, endPoint y: 159, distance: 20.8
click at [574, 159] on input "C12826" at bounding box center [783, 160] width 534 height 24
type input "C12857"
click at [882, 635] on button "Search" at bounding box center [882, 638] width 72 height 30
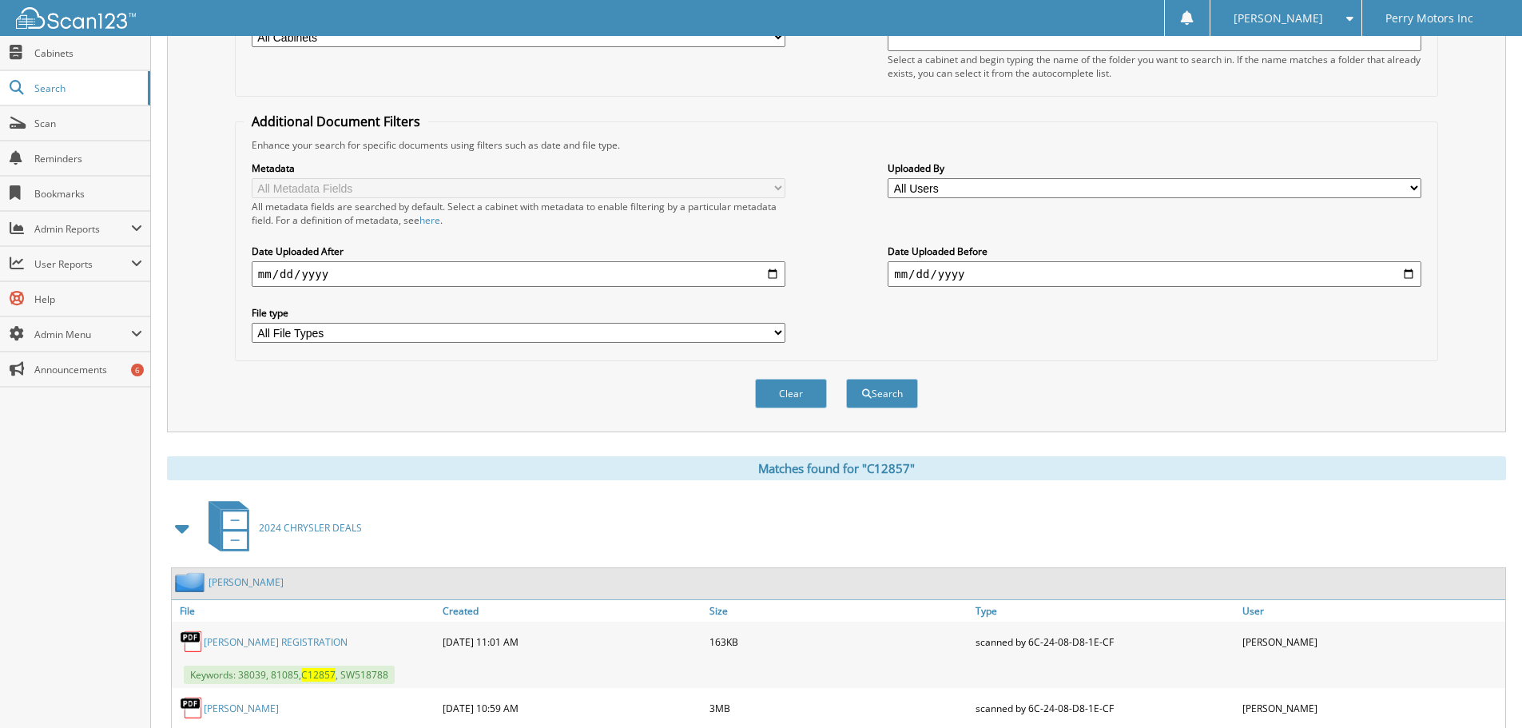
scroll to position [320, 0]
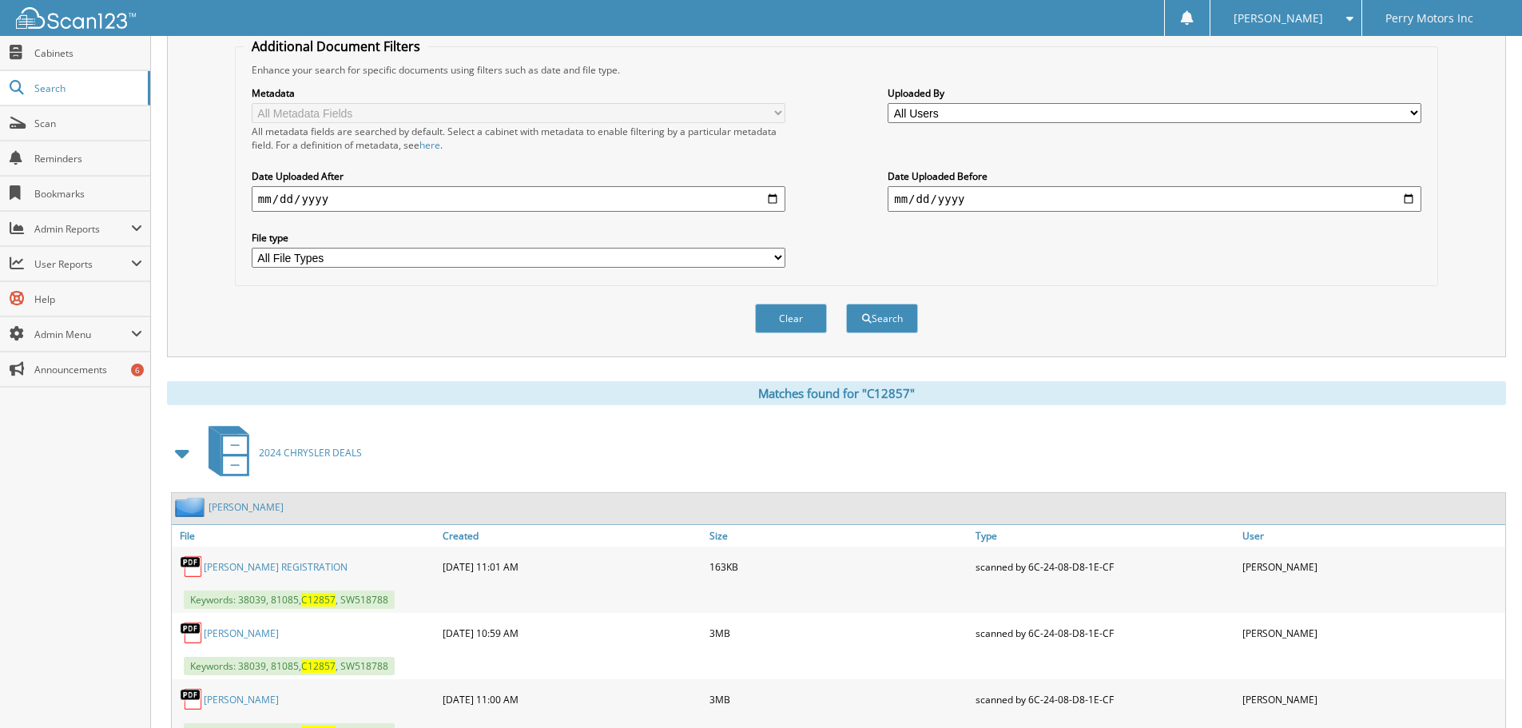
click at [279, 633] on link "[PERSON_NAME]" at bounding box center [241, 633] width 75 height 14
click at [66, 117] on span "Scan" at bounding box center [88, 124] width 108 height 14
